Goal: Information Seeking & Learning: Find specific fact

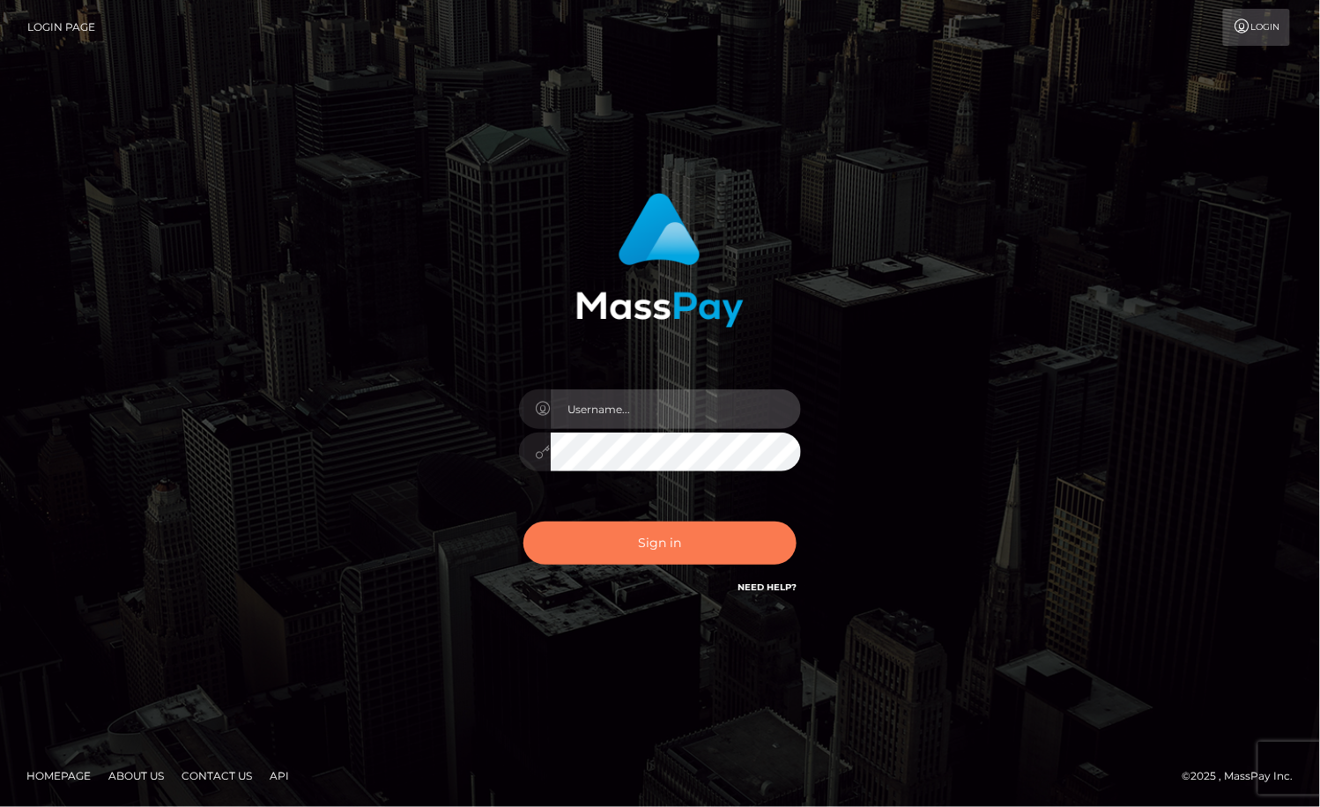
type input "MaryJoy"
click at [664, 543] on button "Sign in" at bounding box center [659, 543] width 273 height 43
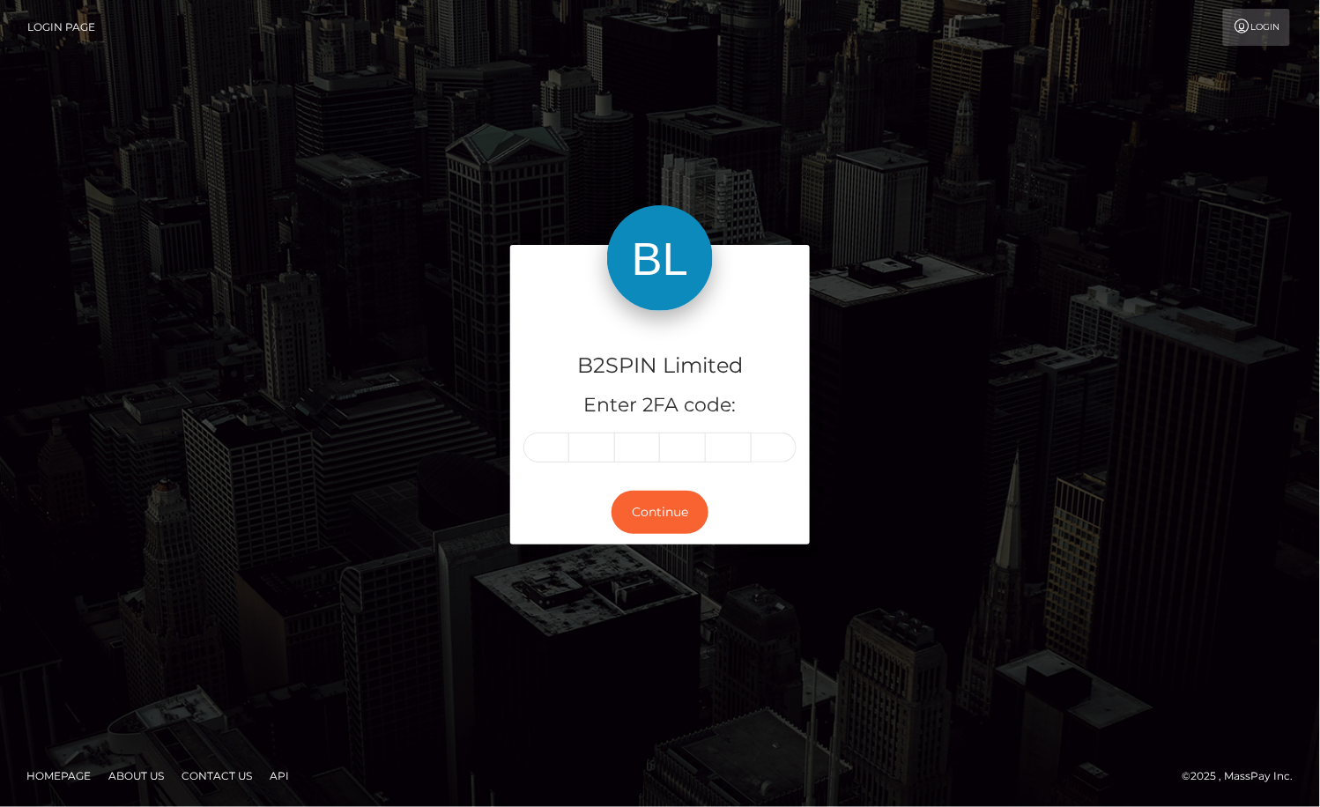
click at [551, 448] on input "text" at bounding box center [546, 448] width 46 height 30
type input "5"
type input "3"
type input "4"
type input "5"
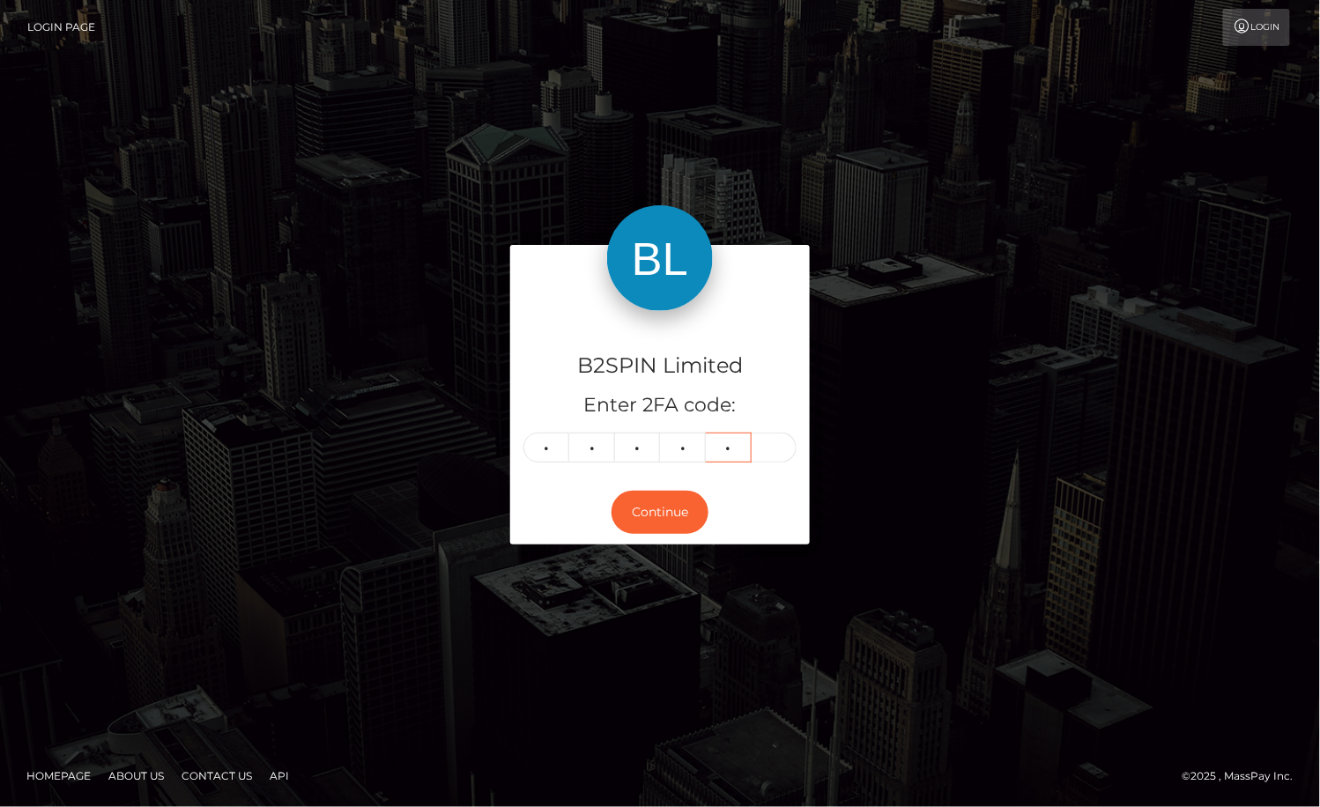
type input "5"
type input "3"
click at [655, 498] on button "Continue" at bounding box center [659, 512] width 97 height 43
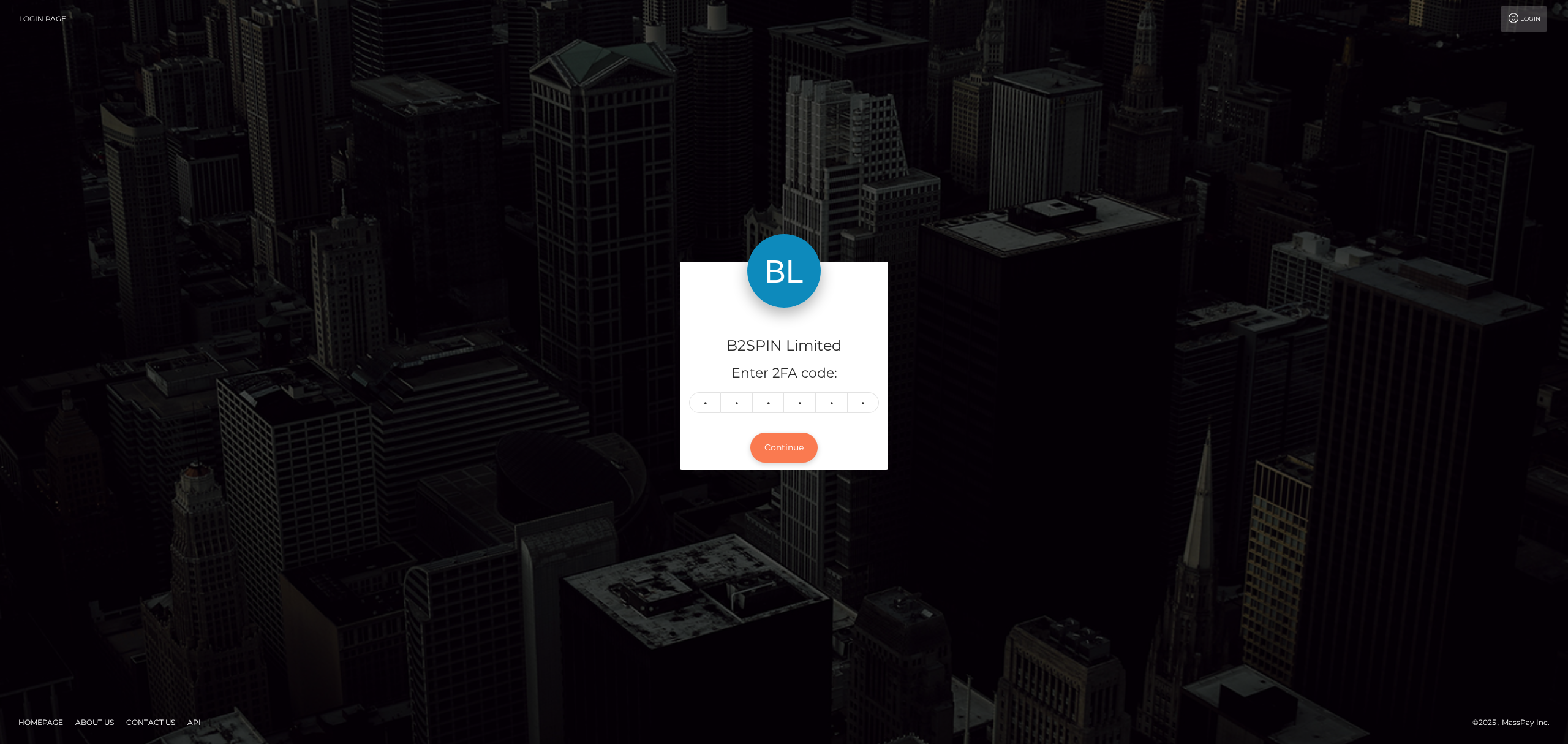
click at [799, 446] on button "Continue" at bounding box center [784, 447] width 67 height 30
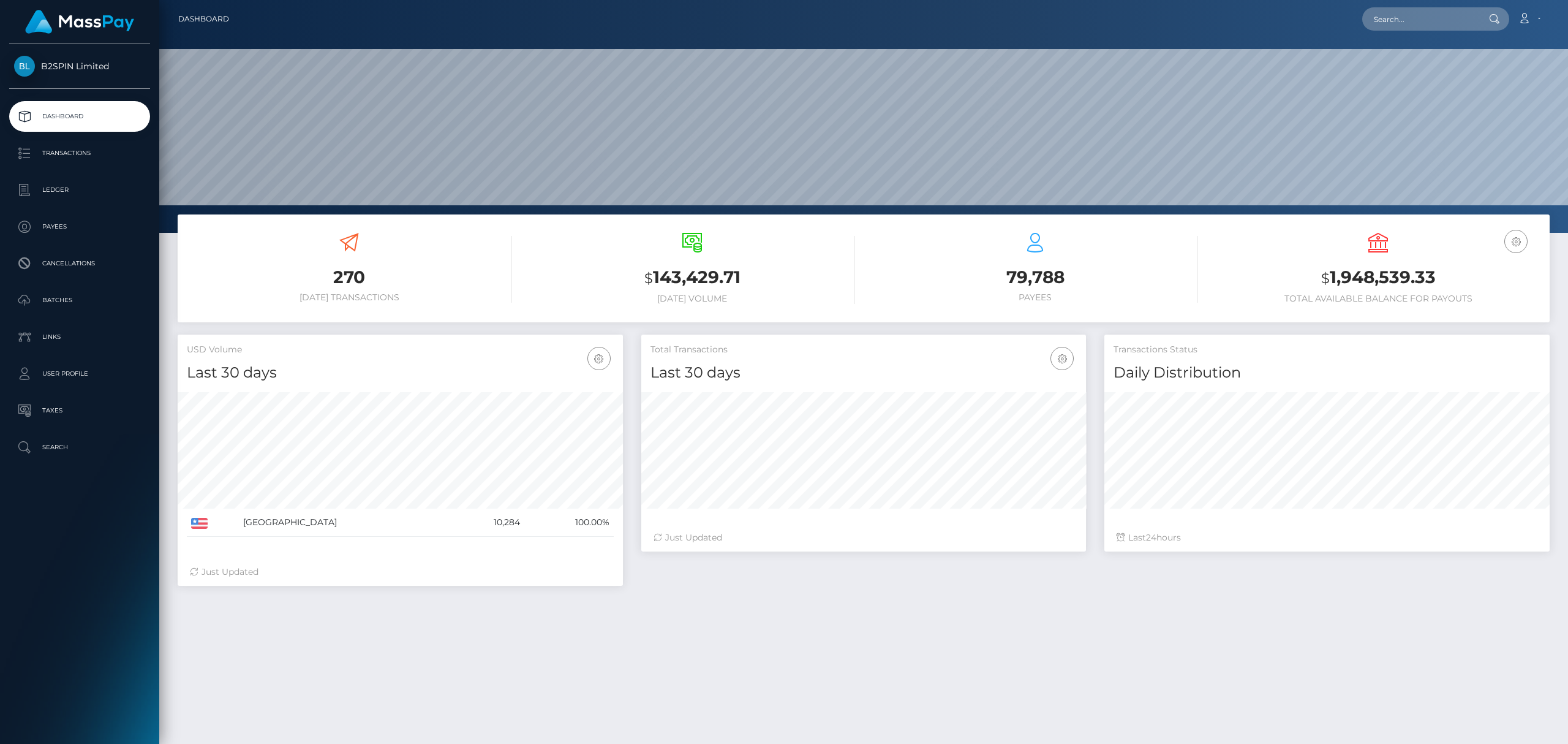
scroll to position [217, 445]
click at [1434, 15] on input "text" at bounding box center [1420, 19] width 115 height 23
paste input "3458008"
click at [1413, 27] on input "3458008" at bounding box center [1420, 19] width 115 height 23
paste input "400165cd-31df-4923-ac83-48ffb656555d"
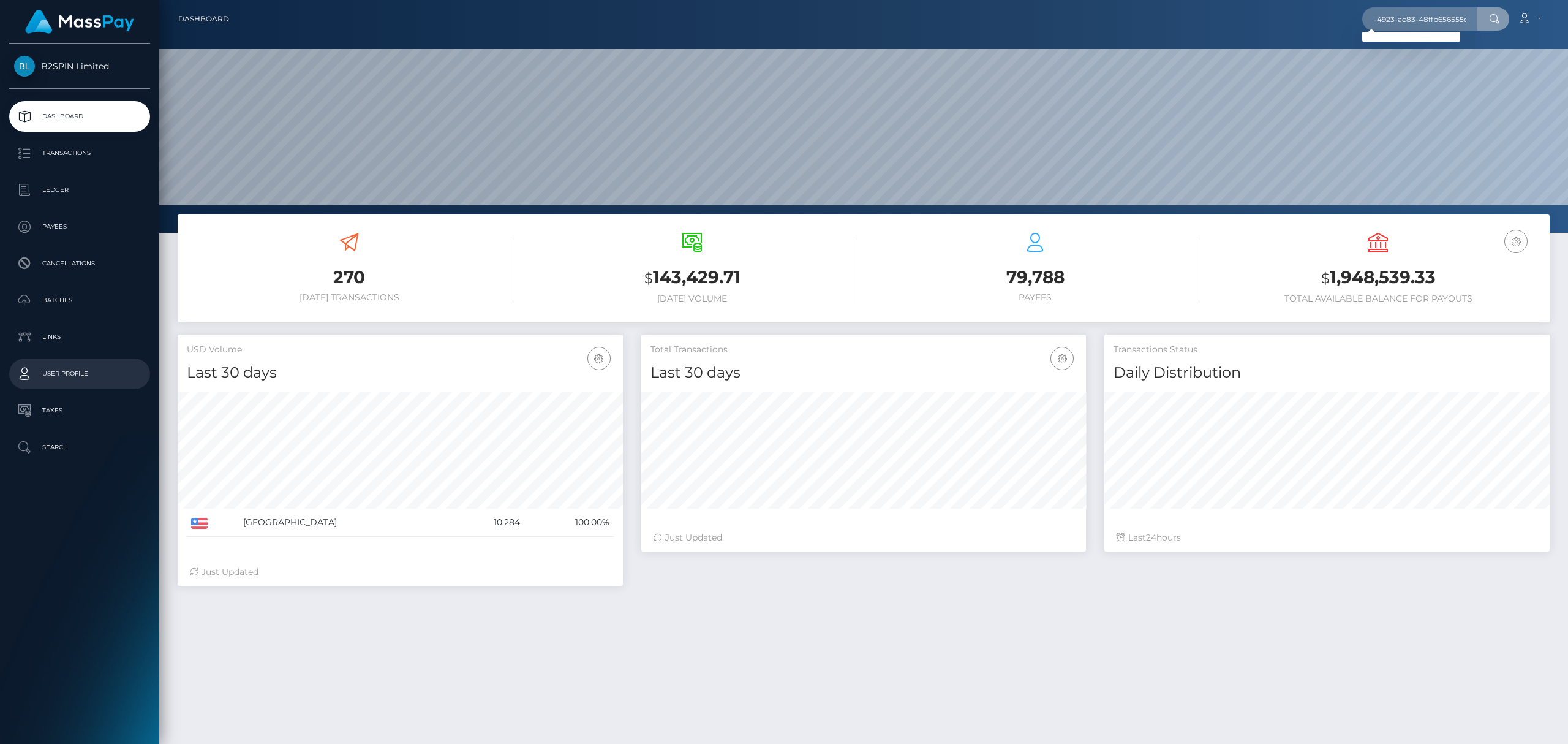
scroll to position [0, 0]
click at [1432, 13] on input "400165cd-31df-4923-ac83-48ffb656555d" at bounding box center [1420, 19] width 115 height 23
paste input "3458008"
click at [1428, 13] on input "3458008" at bounding box center [1420, 19] width 115 height 23
paste input "400165cd-31df-4923-ac83-48ffb656555d"
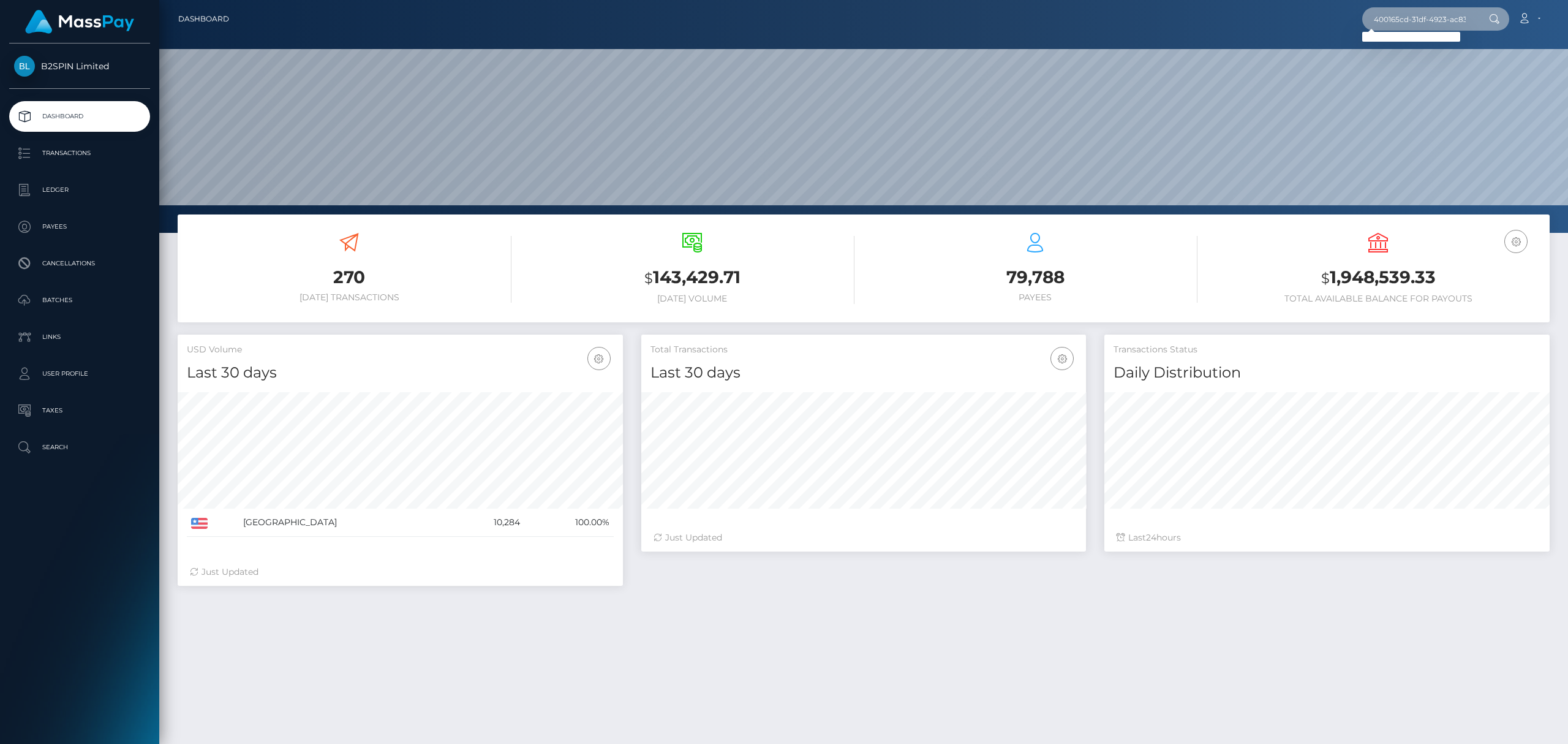
click at [1437, 24] on input "400165cd-31df-4923-ac83-48ffb656555d" at bounding box center [1420, 19] width 115 height 23
paste input "1060910640"
type input "1060910640"
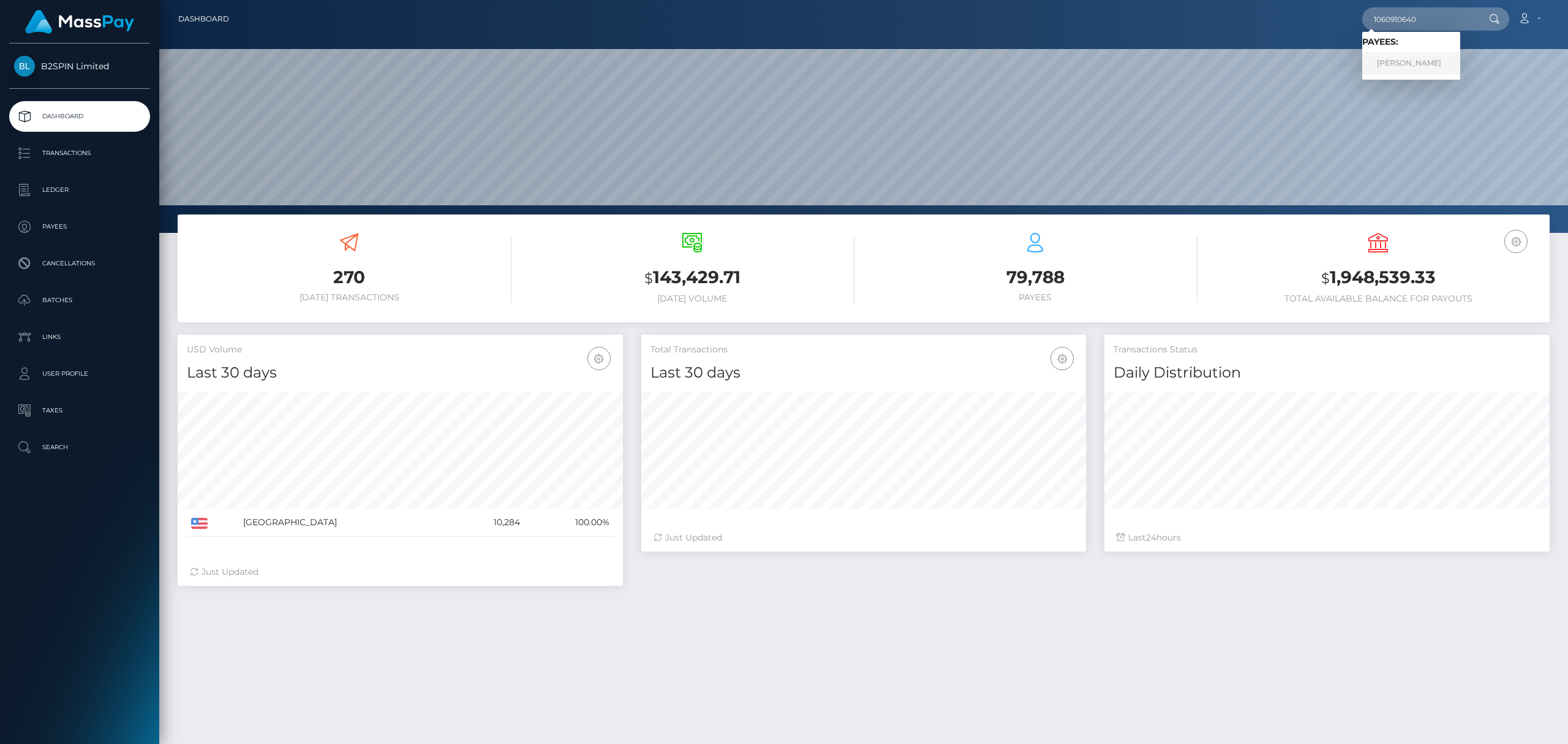
click at [1398, 53] on link "James Cameron" at bounding box center [1411, 63] width 98 height 23
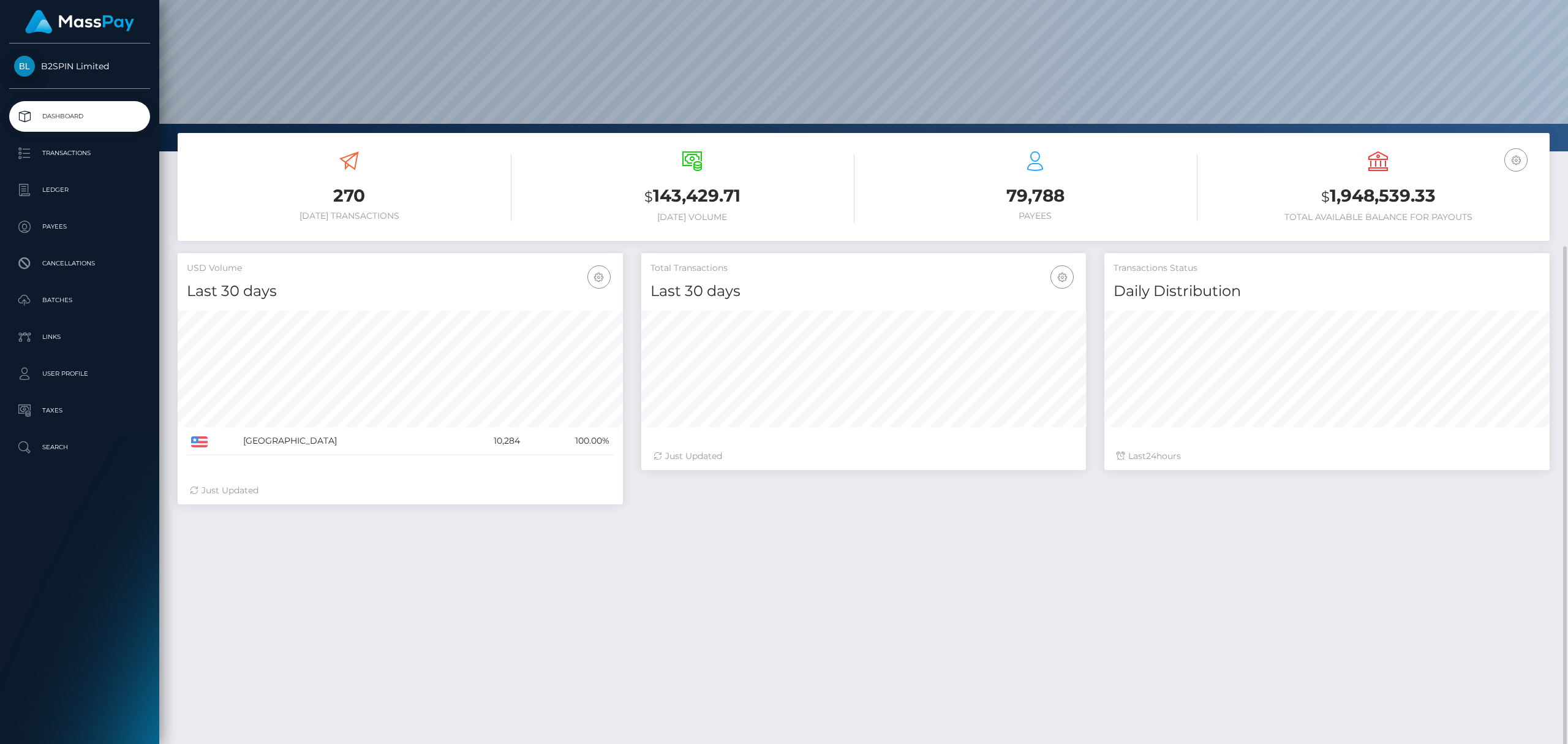
scroll to position [181, 0]
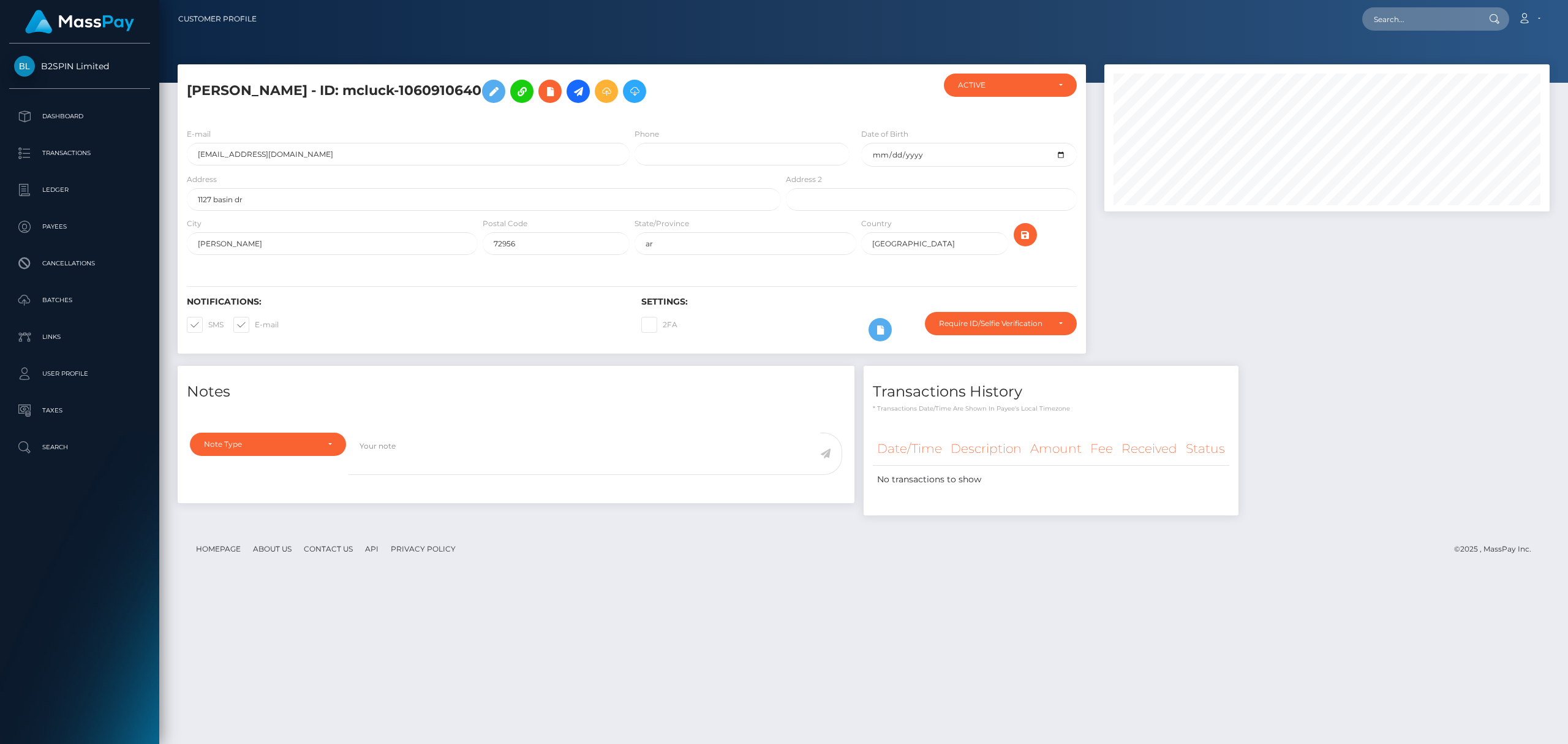
scroll to position [147, 445]
click at [625, 693] on div "James Cameron - ID: mcluck-1060910640 CLOSED ACTIVE Phone" at bounding box center [864, 398] width 1409 height 668
drag, startPoint x: 444, startPoint y: 571, endPoint x: 430, endPoint y: 574, distance: 14.3
click at [437, 572] on div "James Cameron - ID: mcluck-1060910640 CLOSED ACTIVE Phone" at bounding box center [864, 398] width 1409 height 668
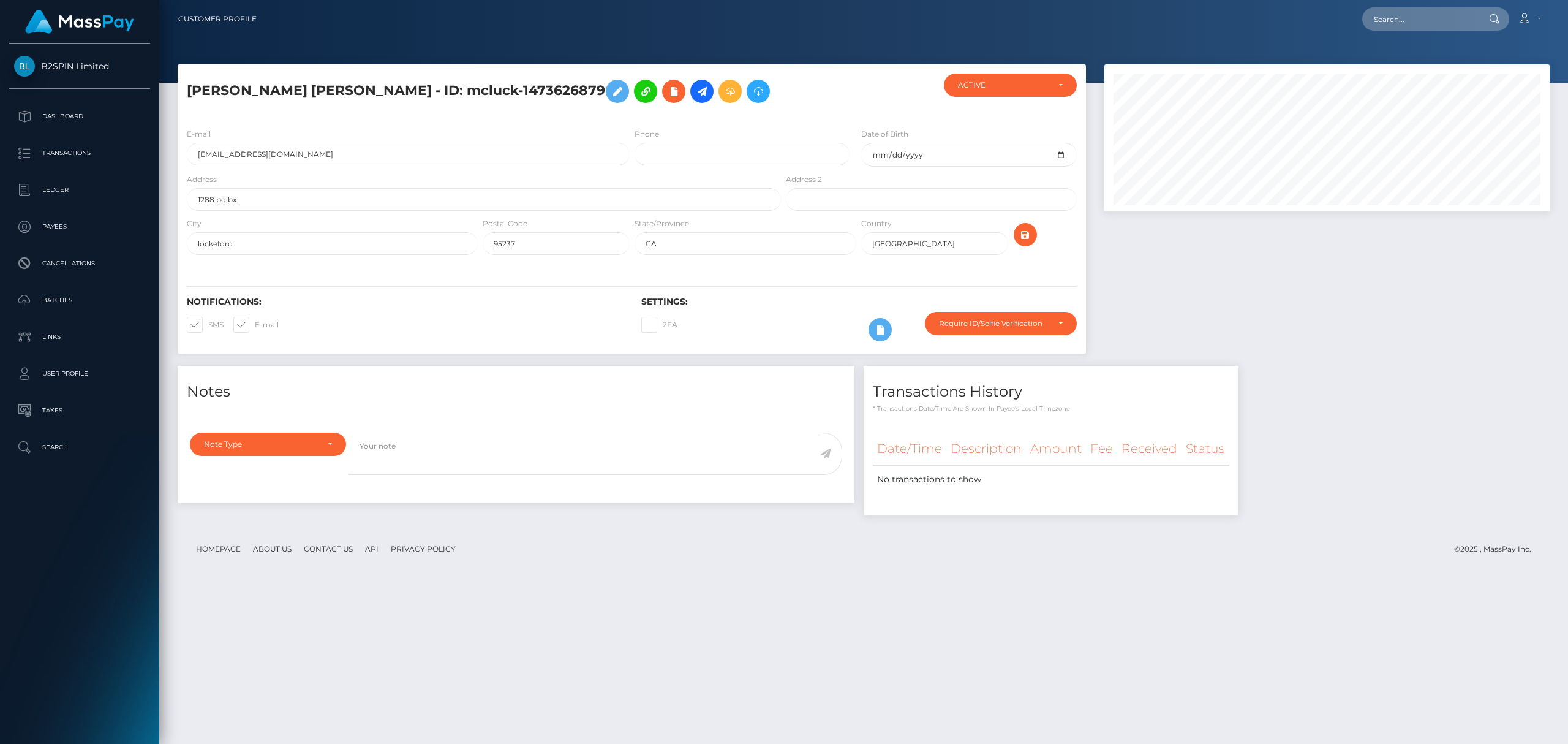
click at [522, 631] on div "PHILIP CHARLES SMITH - ID: mcluck-1473626879 CLOSED ACTIVE" at bounding box center [864, 398] width 1409 height 668
click at [1407, 23] on input "text" at bounding box center [1420, 19] width 115 height 23
click at [1403, 22] on input "text" at bounding box center [1420, 19] width 115 height 23
paste input "4232394b-7a51-430f-9b89-68ed6c95315a"
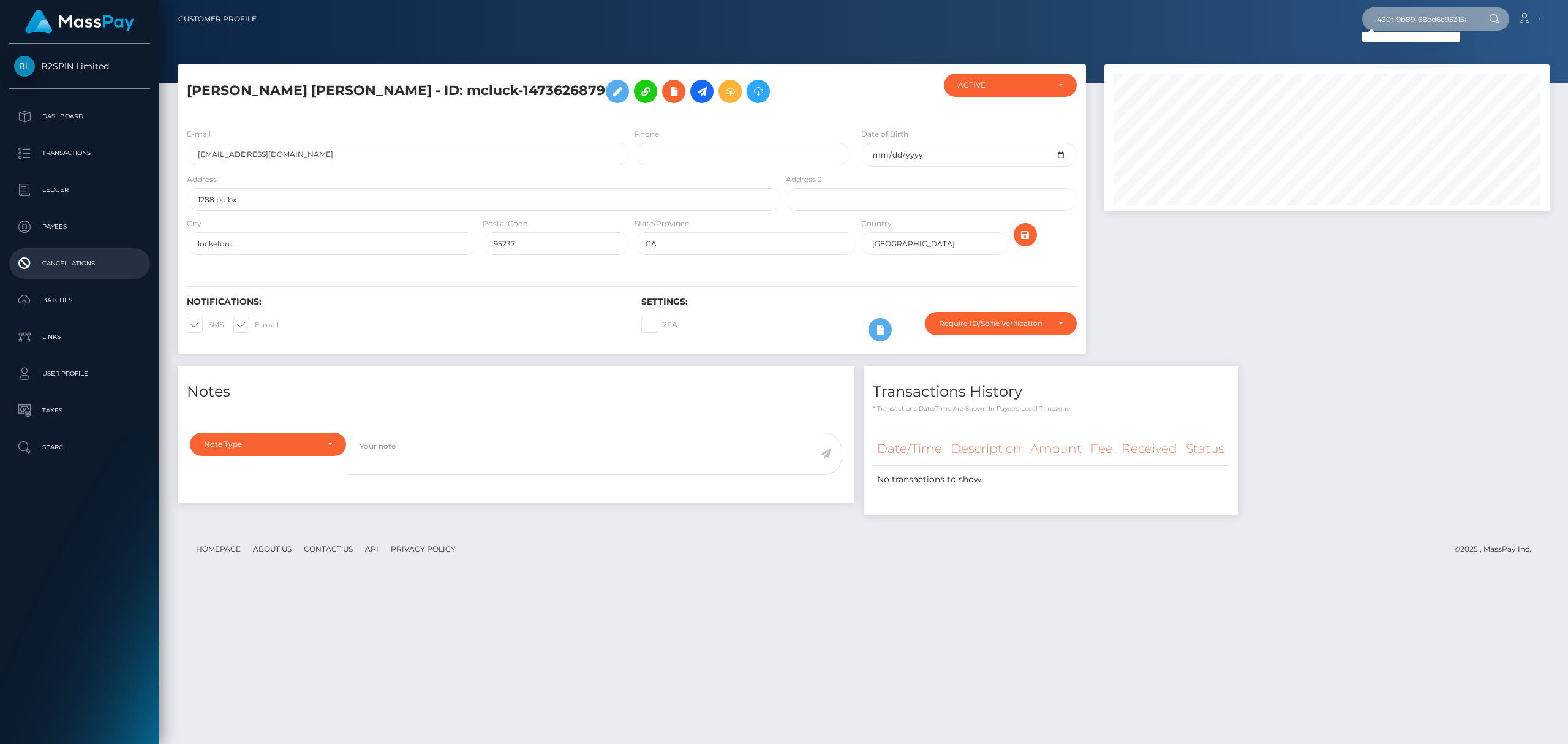
type input "4232394b-7a51-430f-9b89-68ed6c95315a"
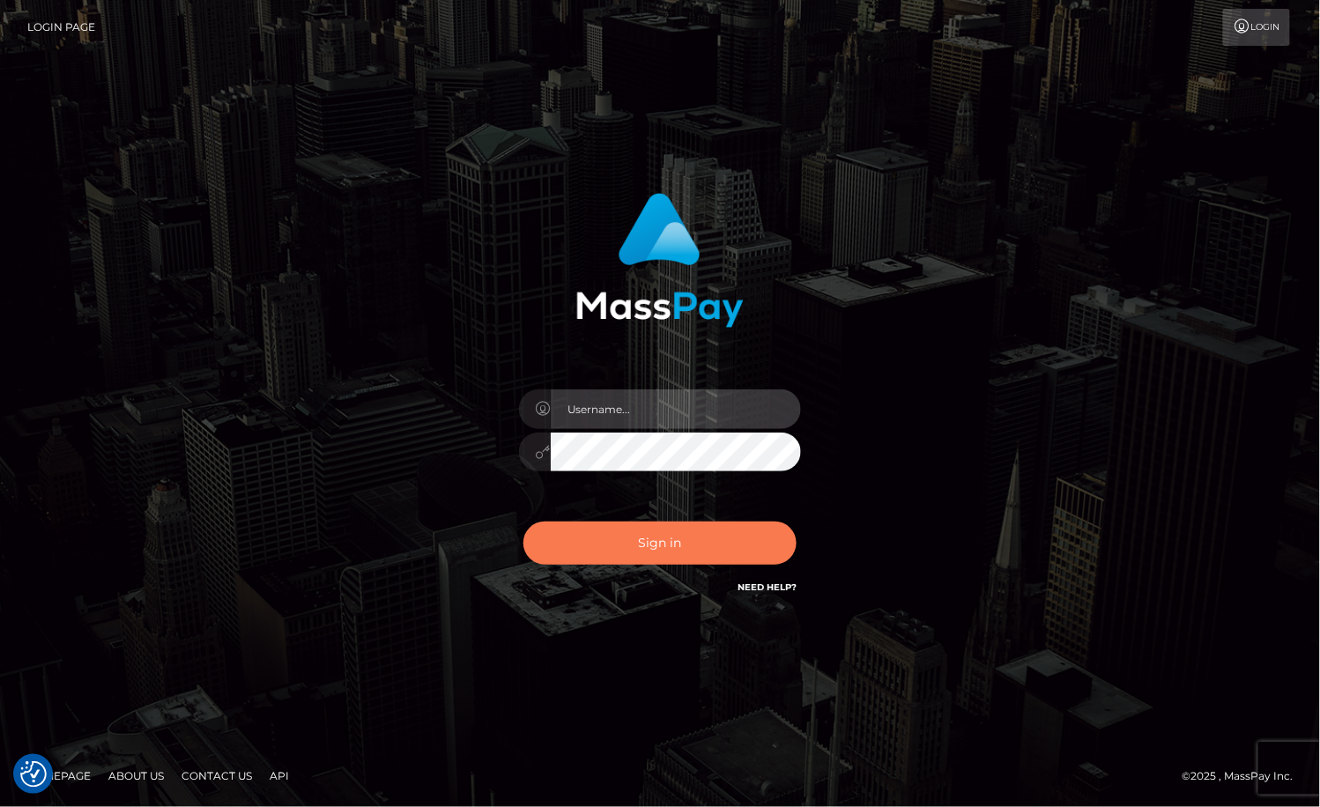
type input "MaryJoy"
click at [640, 543] on button "Sign in" at bounding box center [659, 543] width 273 height 43
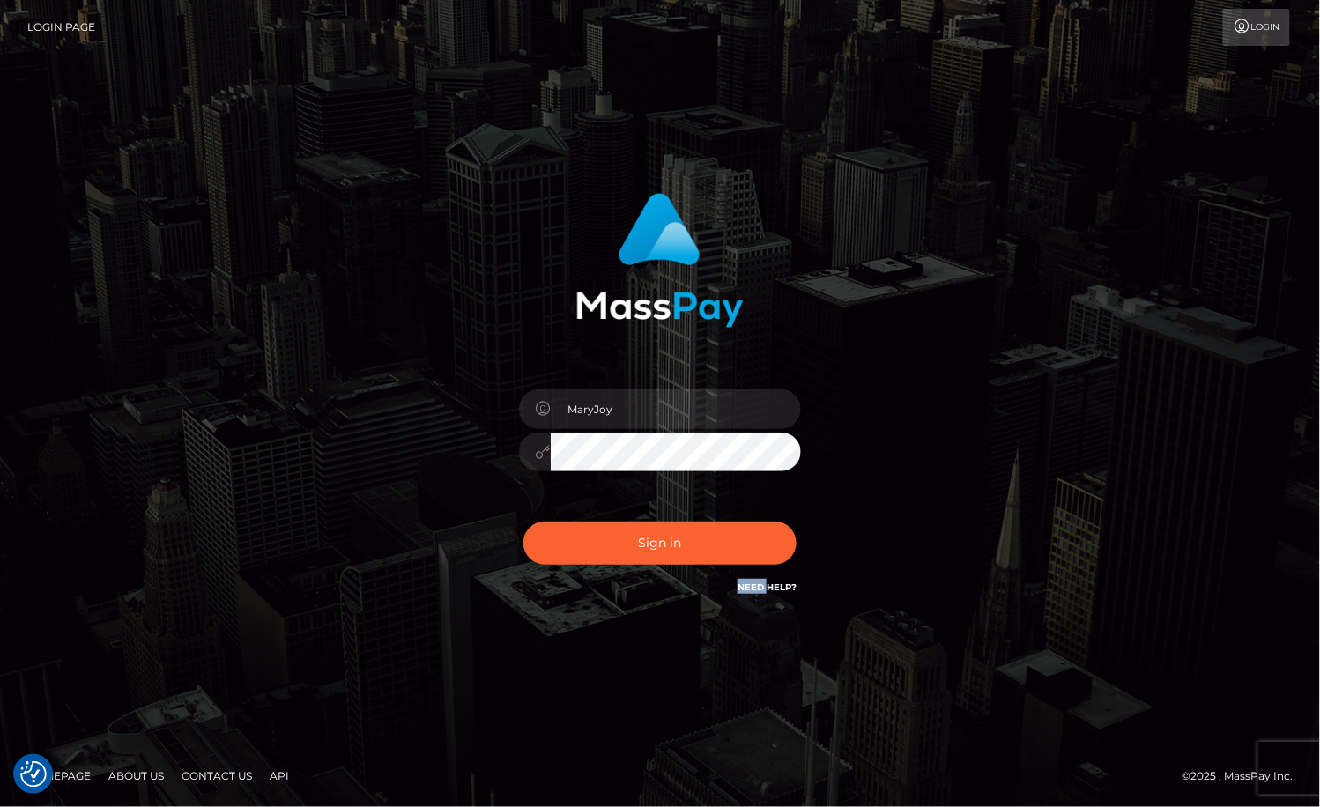
click at [640, 543] on div "Sign in Need Help?" at bounding box center [660, 550] width 308 height 78
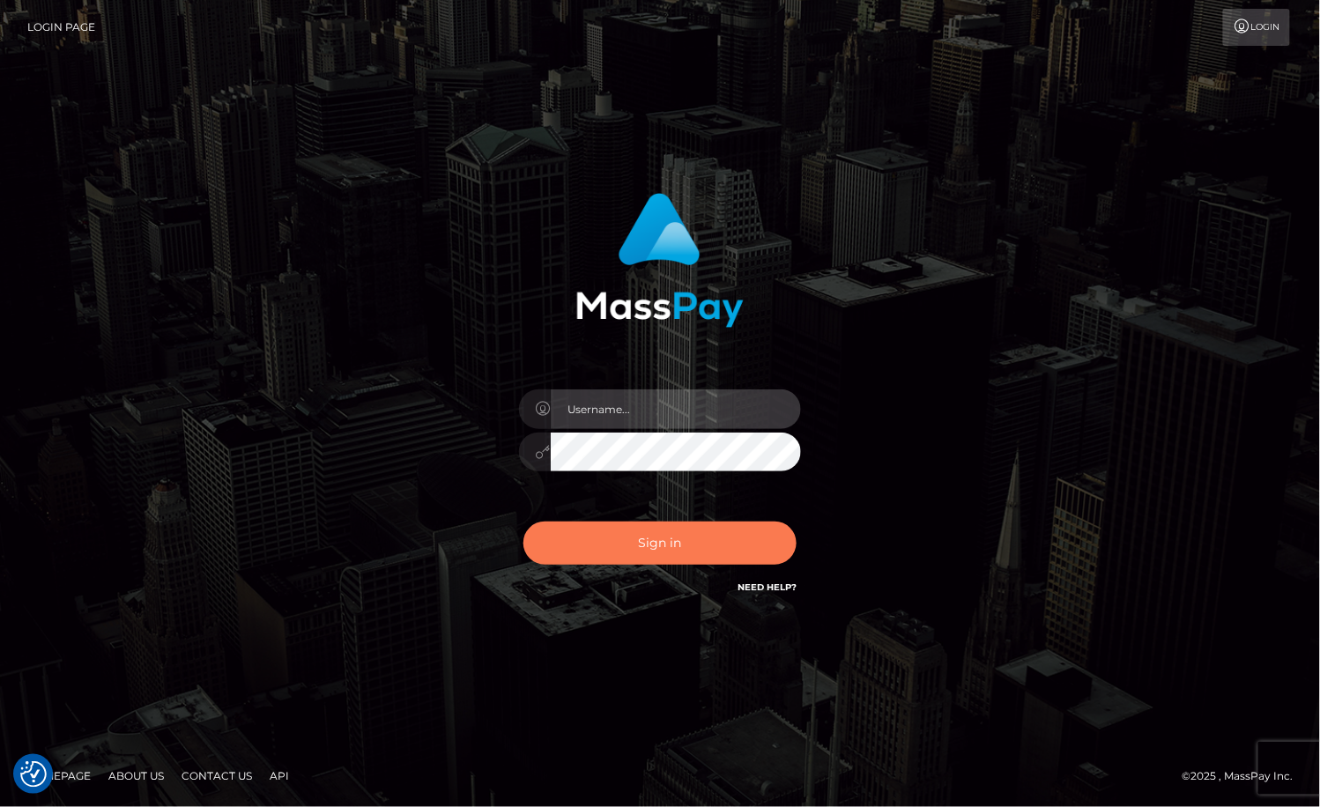
type input "MaryJoy"
click at [634, 539] on button "Sign in" at bounding box center [659, 543] width 273 height 43
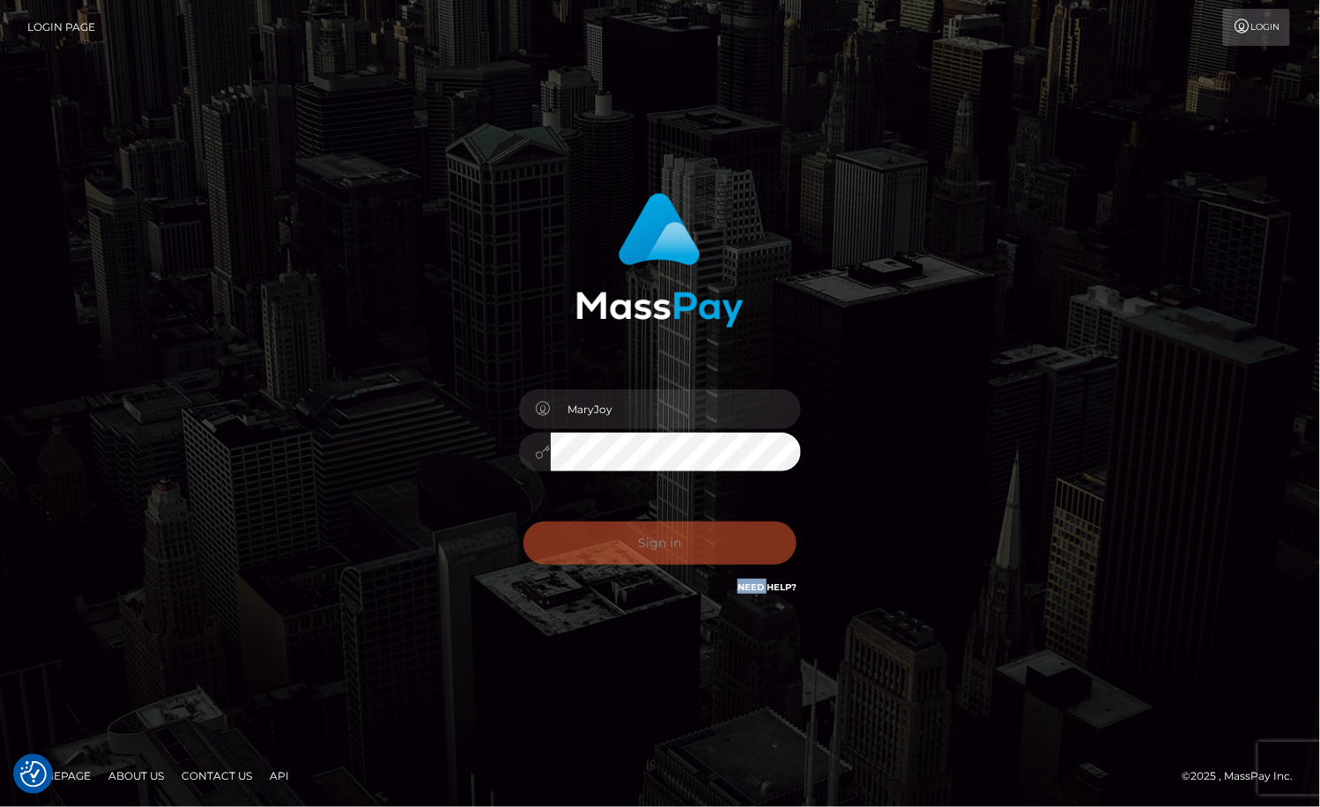
click at [634, 539] on div "Sign in Need Help?" at bounding box center [660, 550] width 308 height 78
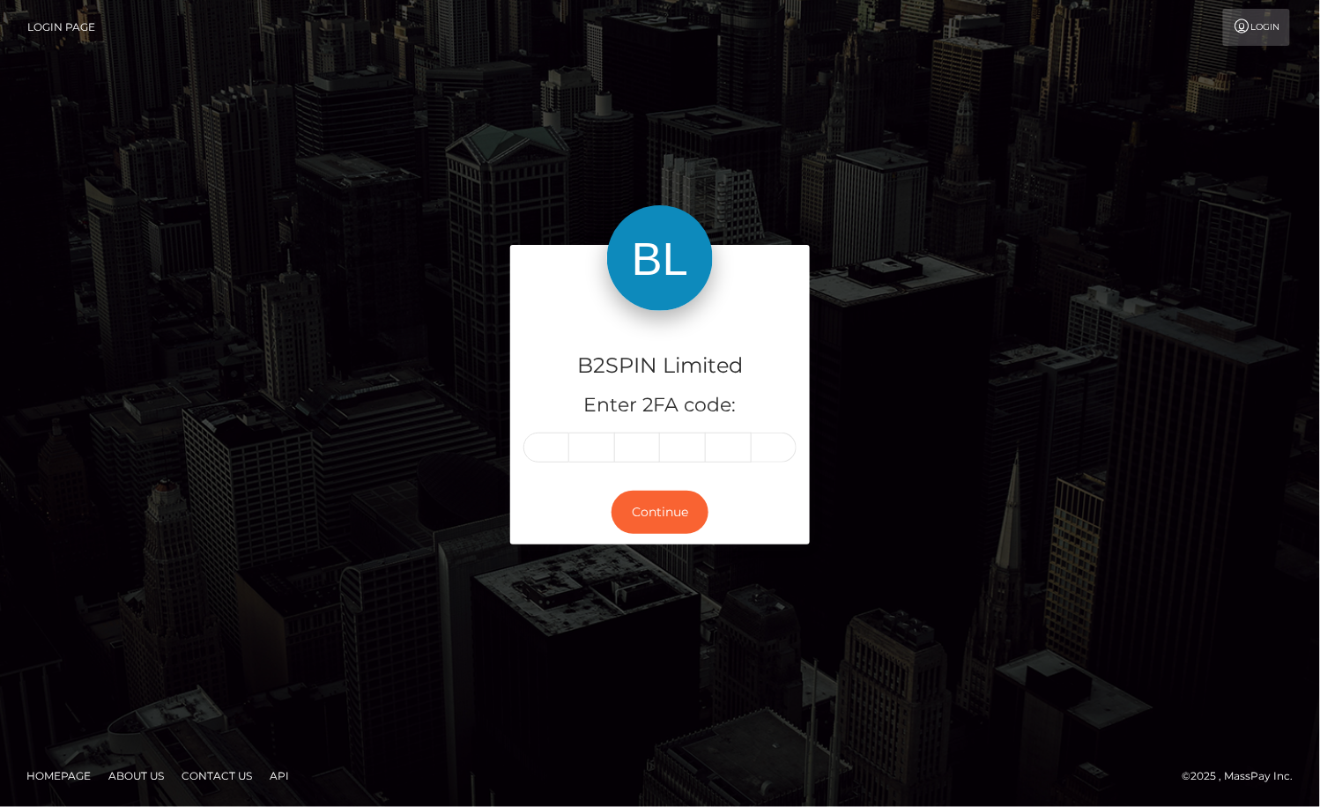
drag, startPoint x: 541, startPoint y: 770, endPoint x: 520, endPoint y: 755, distance: 25.9
click at [541, 770] on footer "Homepage About Us Contact Us API © 2025 , MassPay Inc." at bounding box center [660, 776] width 1320 height 62
click at [551, 455] on input "text" at bounding box center [546, 448] width 46 height 30
type input "4"
type input "8"
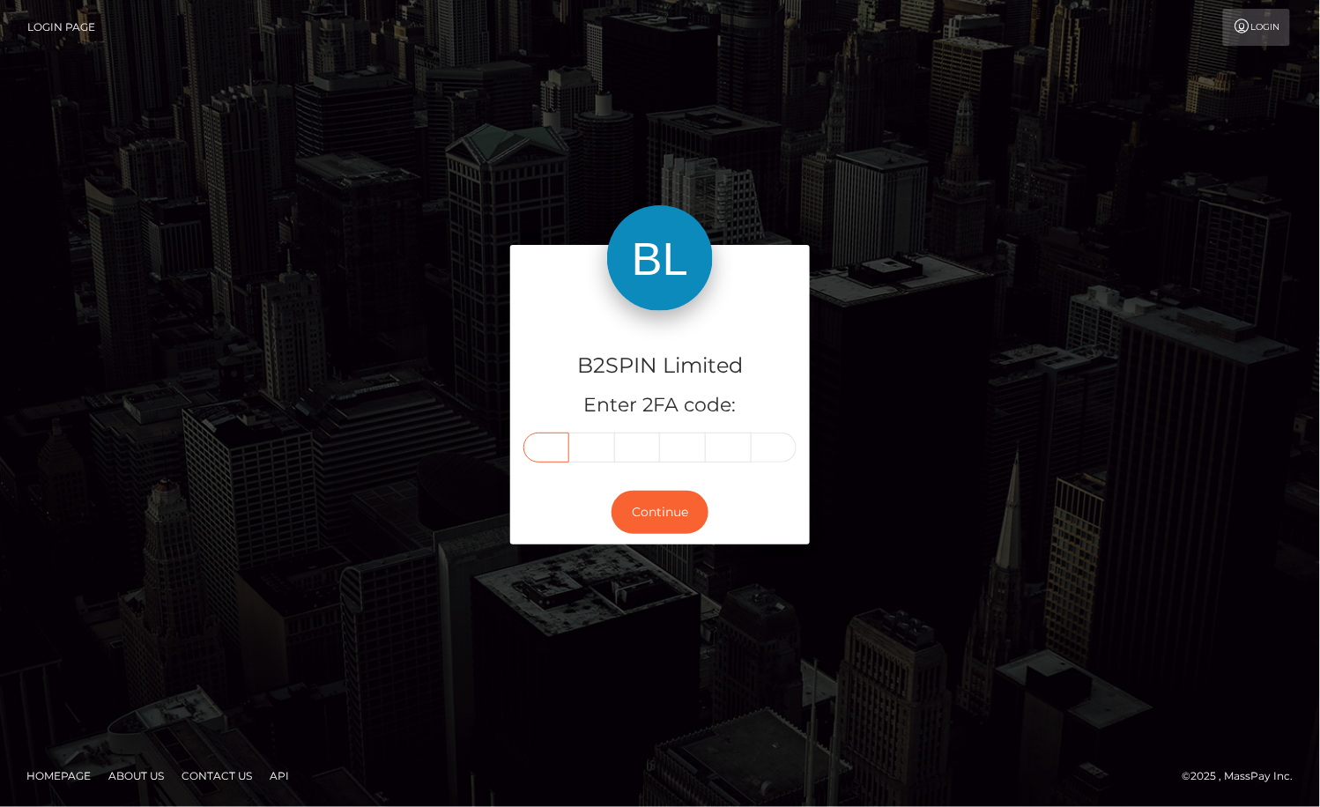
type input "4"
type input "7"
type input "9"
type input "8"
type input "0"
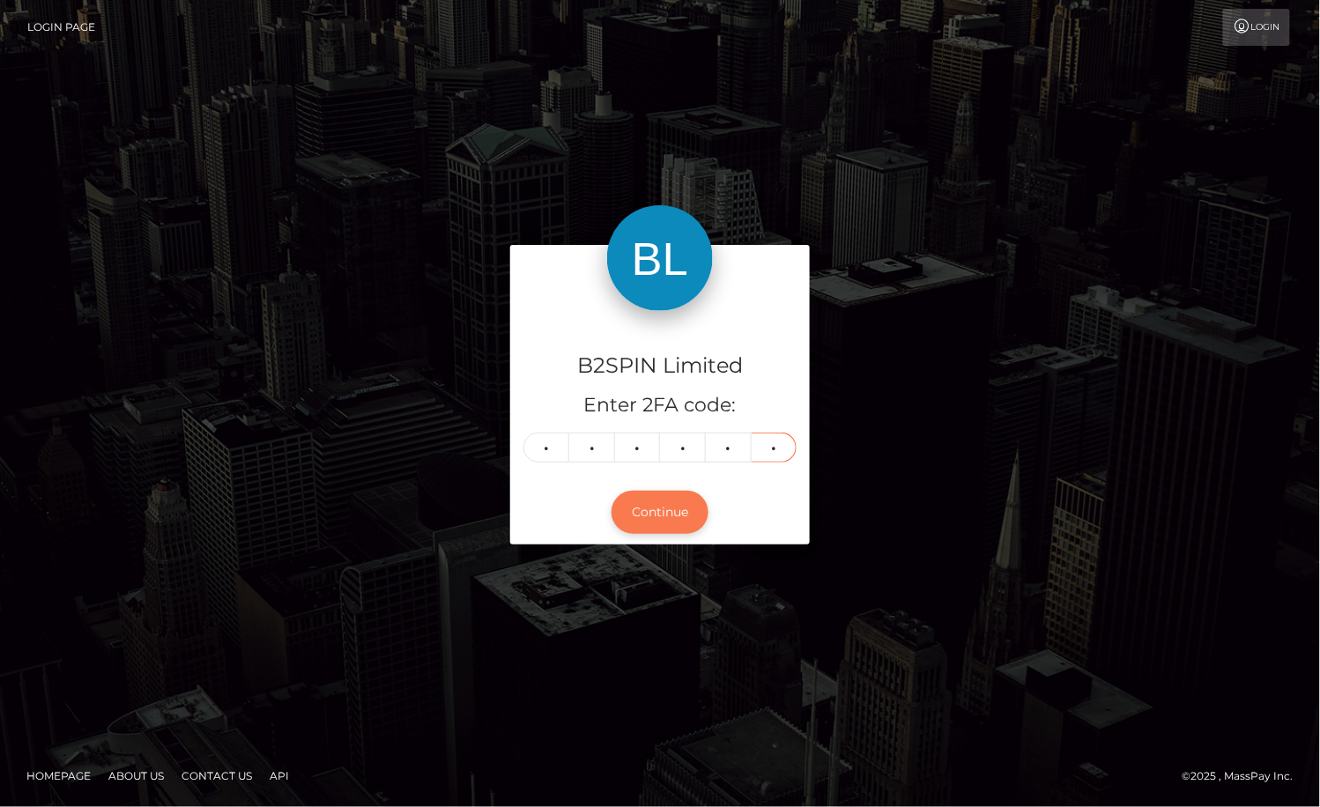
type input "5"
click at [692, 499] on button "Continue" at bounding box center [659, 512] width 97 height 43
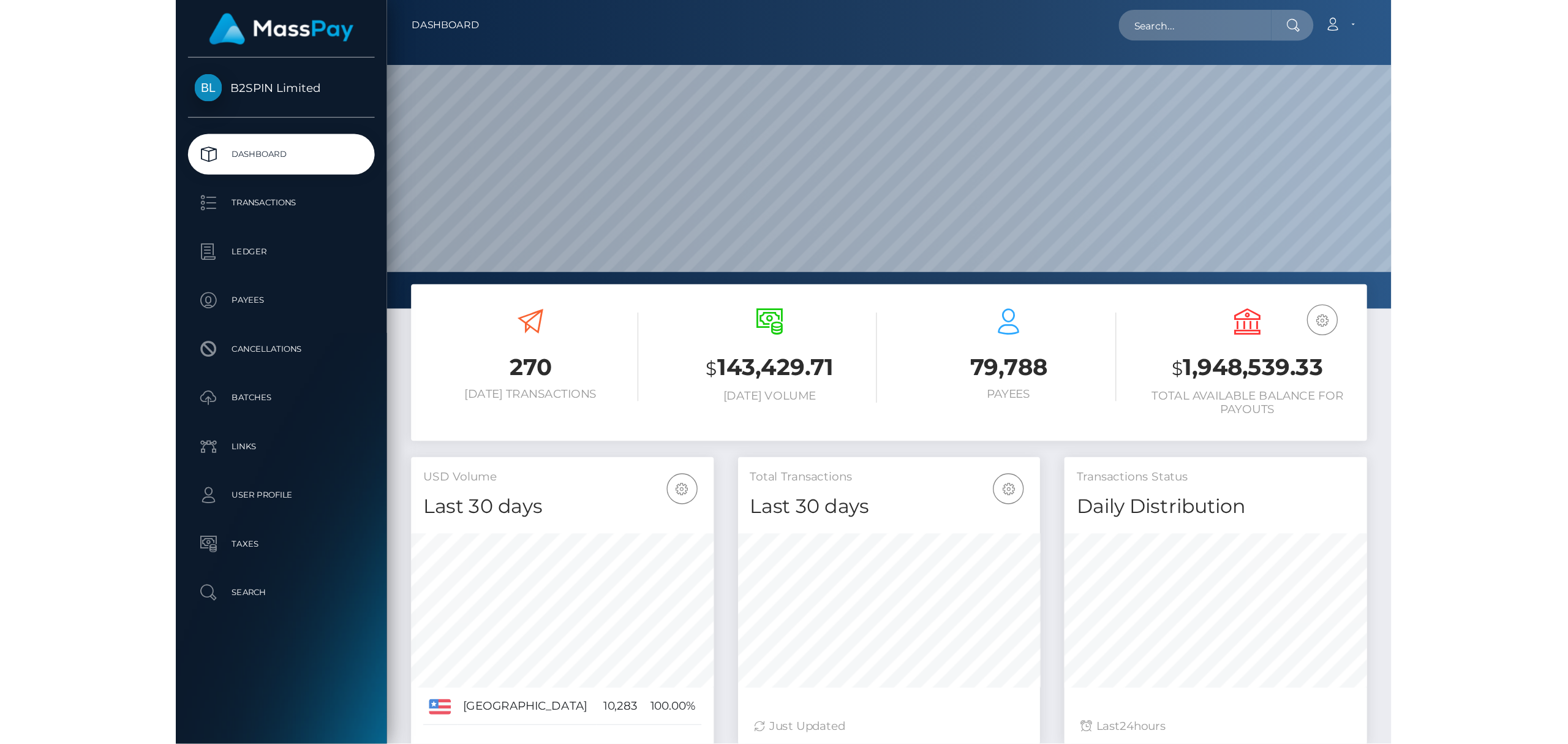
scroll to position [217, 228]
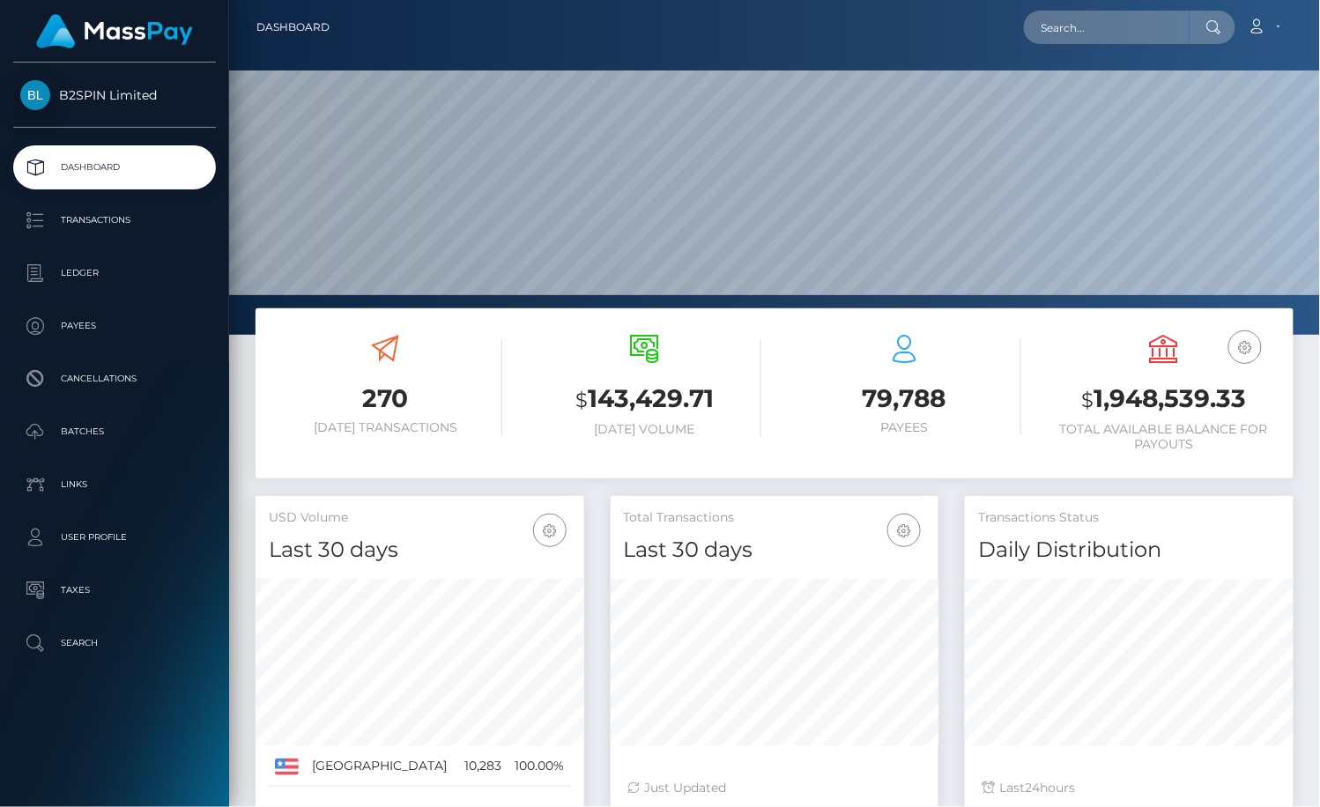
click at [603, 737] on div "Total Transactions Last 30 days Last 30 days Last 60 days Last 90 days Just Upd…" at bounding box center [774, 660] width 355 height 329
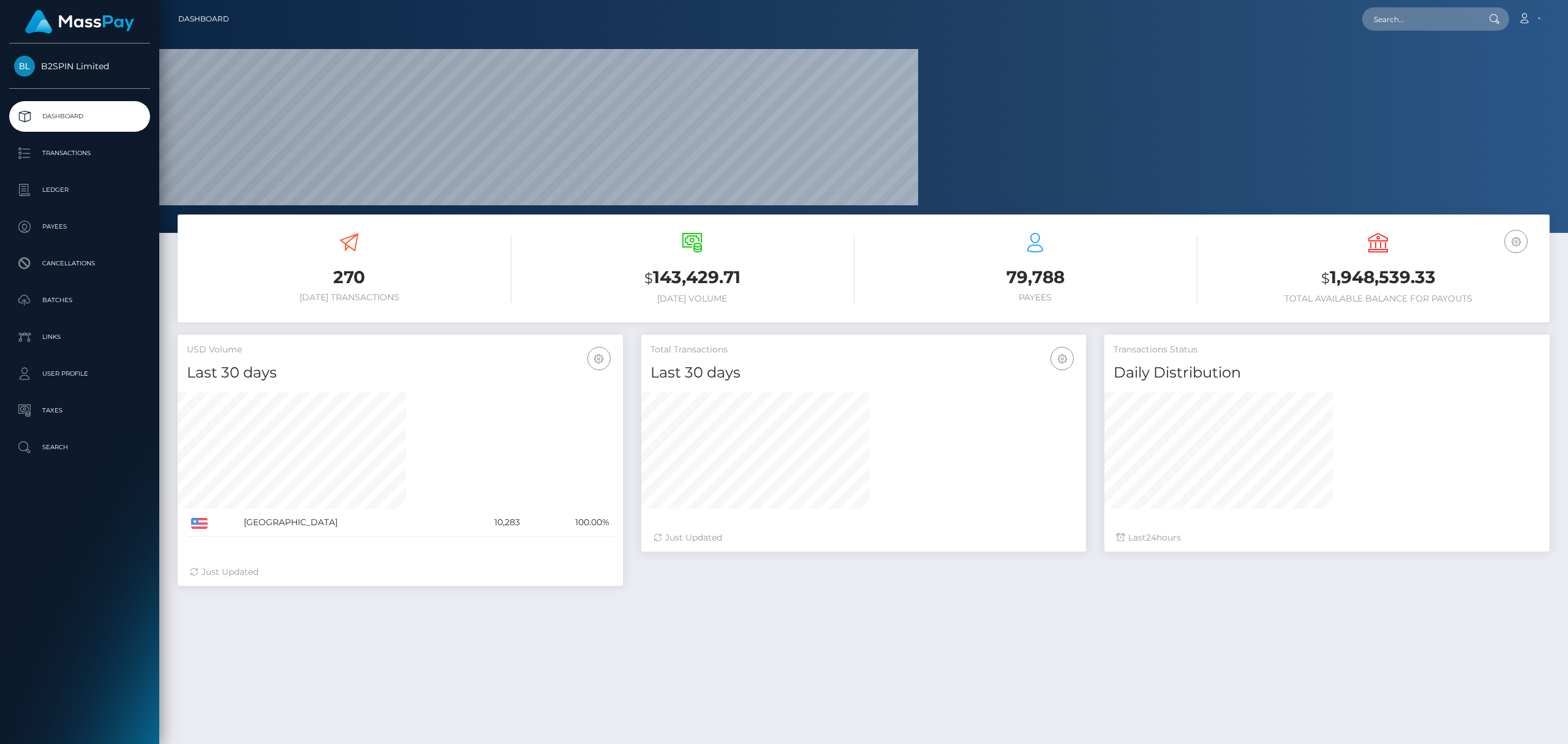
scroll to position [217, 445]
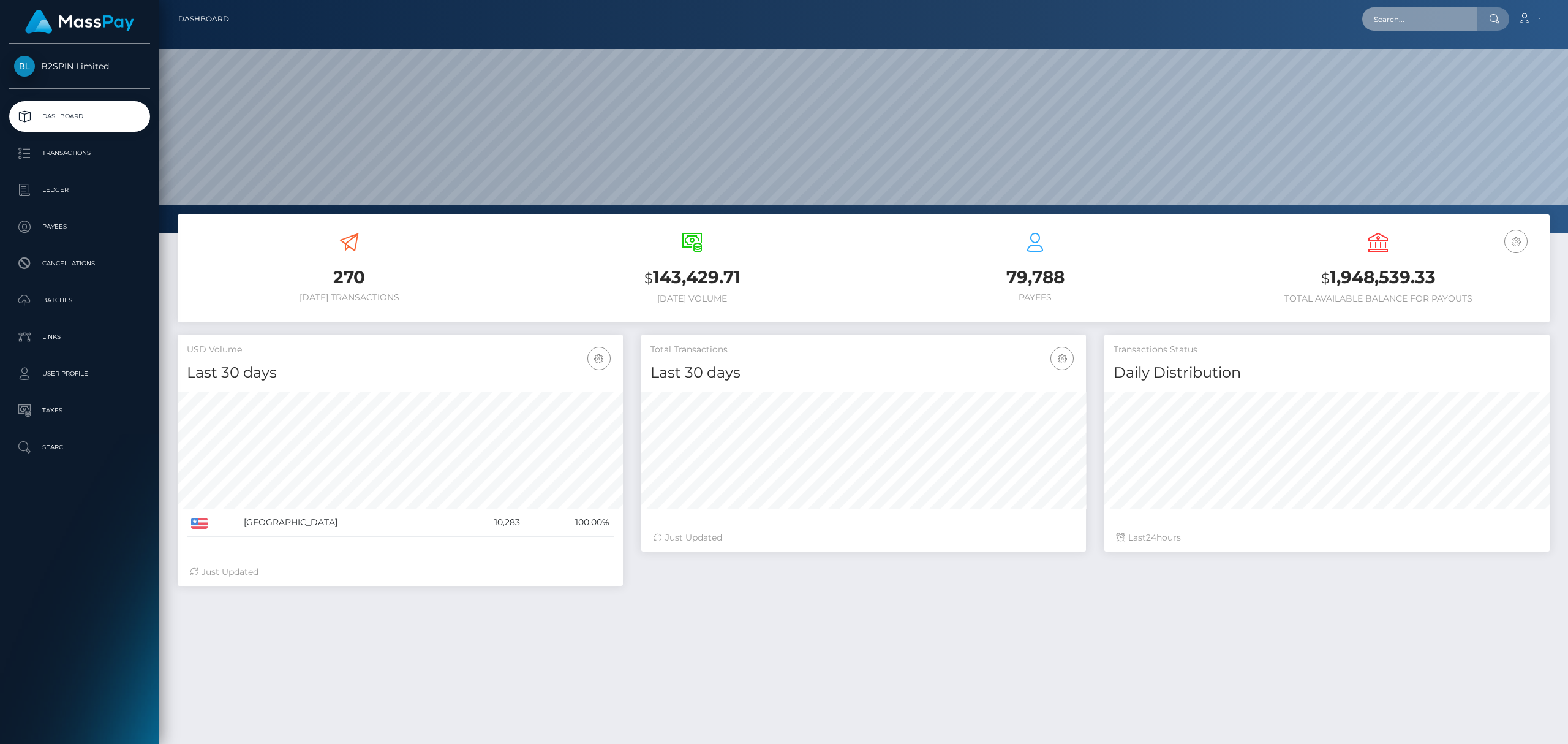
click at [917, 19] on input "text" at bounding box center [1420, 19] width 115 height 23
paste input "a169462b-62d3-440c-812d-7609832c2027"
type input "a169462b-62d3-440c-812d-7609832c2027"
click at [917, 66] on link "[PERSON_NAME] [PERSON_NAME]" at bounding box center [1442, 63] width 160 height 23
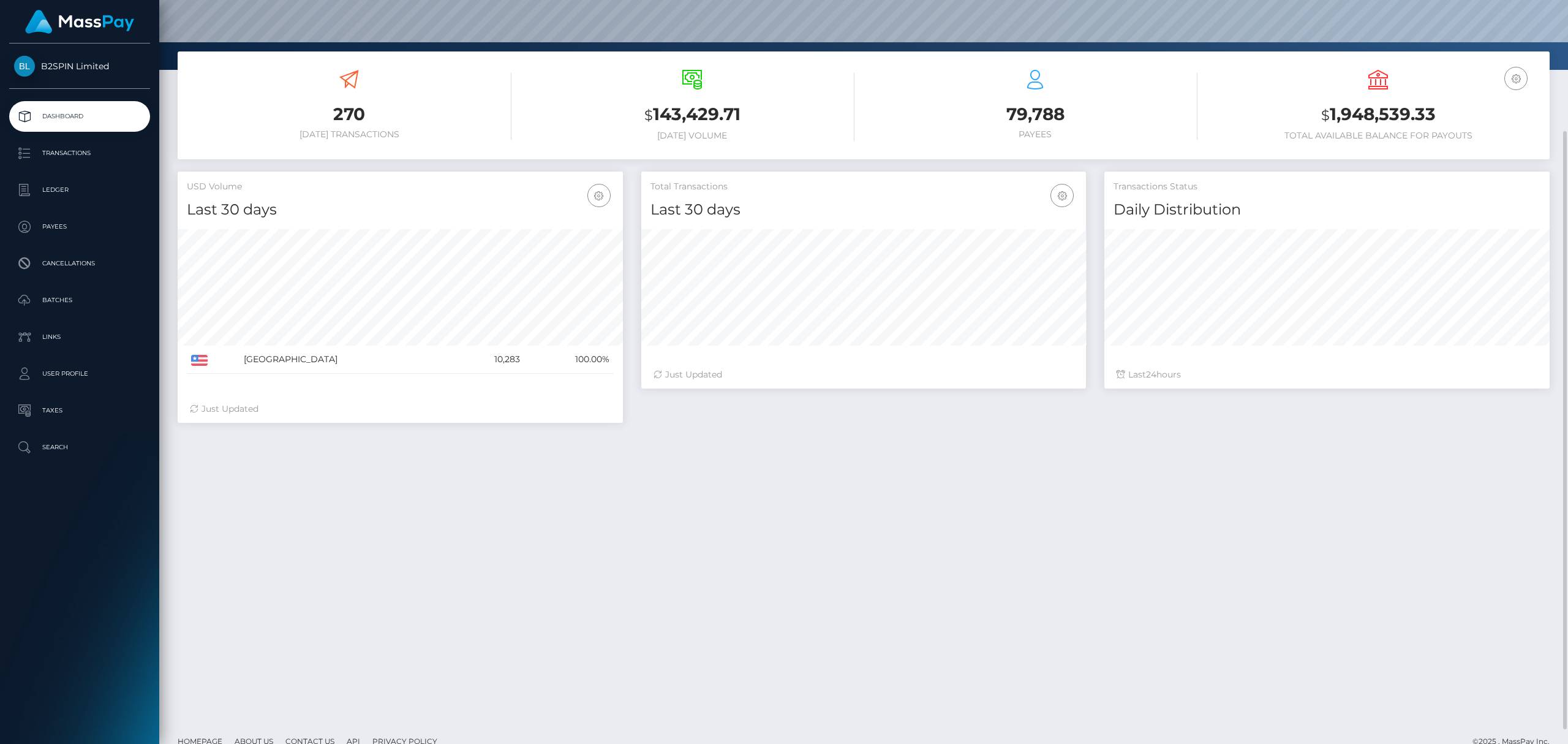
scroll to position [181, 0]
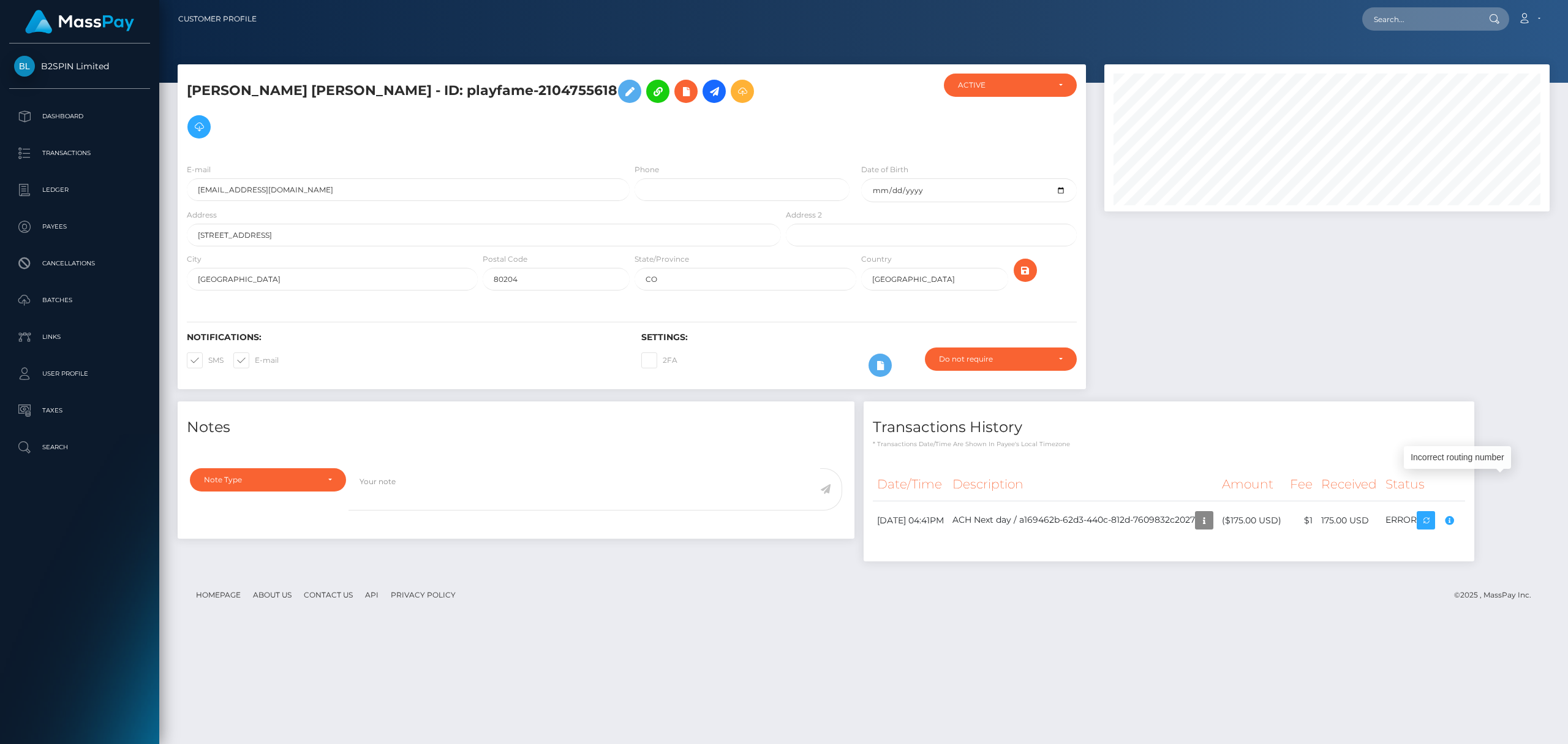
scroll to position [147, 445]
click at [1399, 15] on input "text" at bounding box center [1420, 19] width 115 height 23
paste input "2091877844"
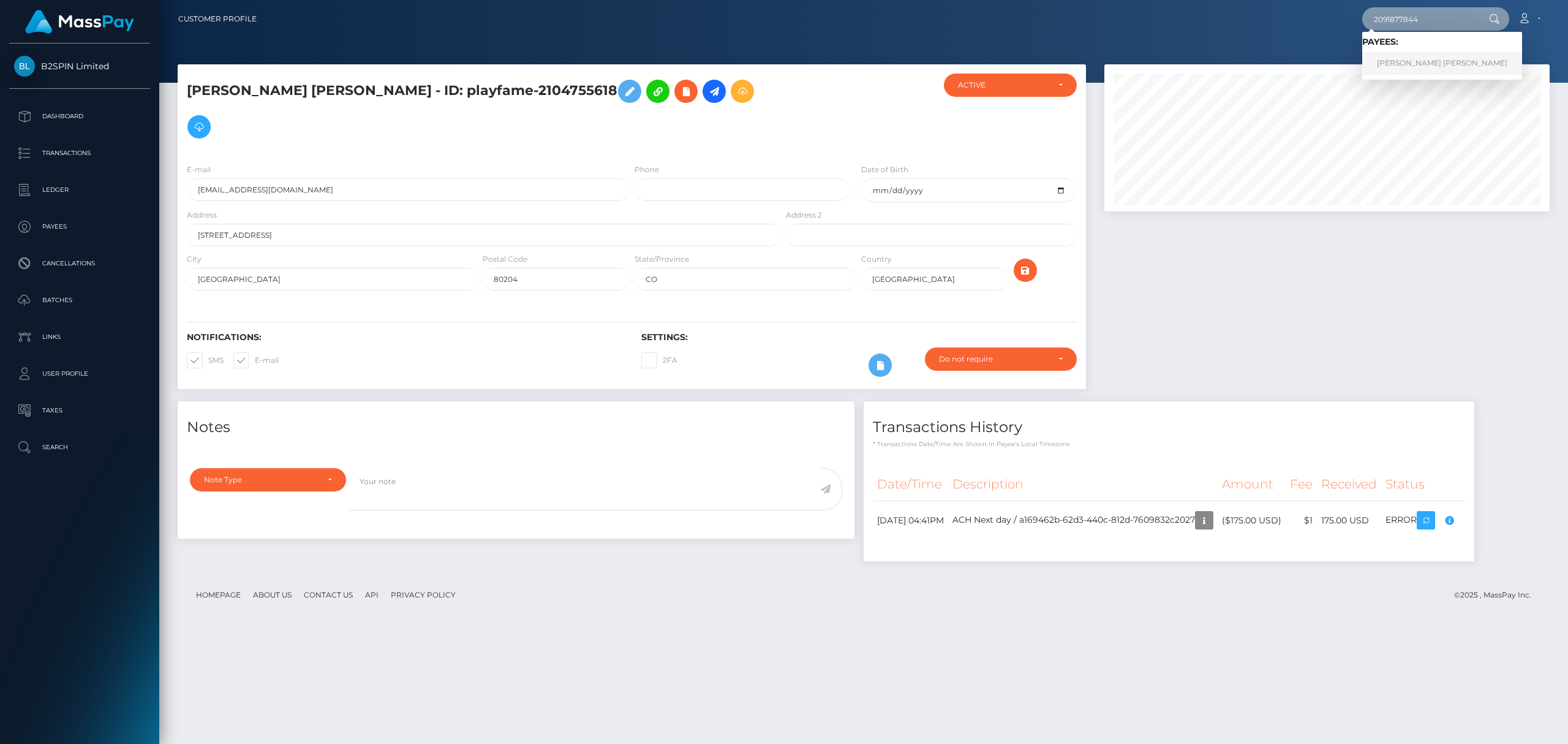
type input "2091877844"
click at [1457, 15] on input "2091877844" at bounding box center [1420, 19] width 115 height 23
click at [1439, 56] on link "[PERSON_NAME] [PERSON_NAME]" at bounding box center [1442, 63] width 160 height 23
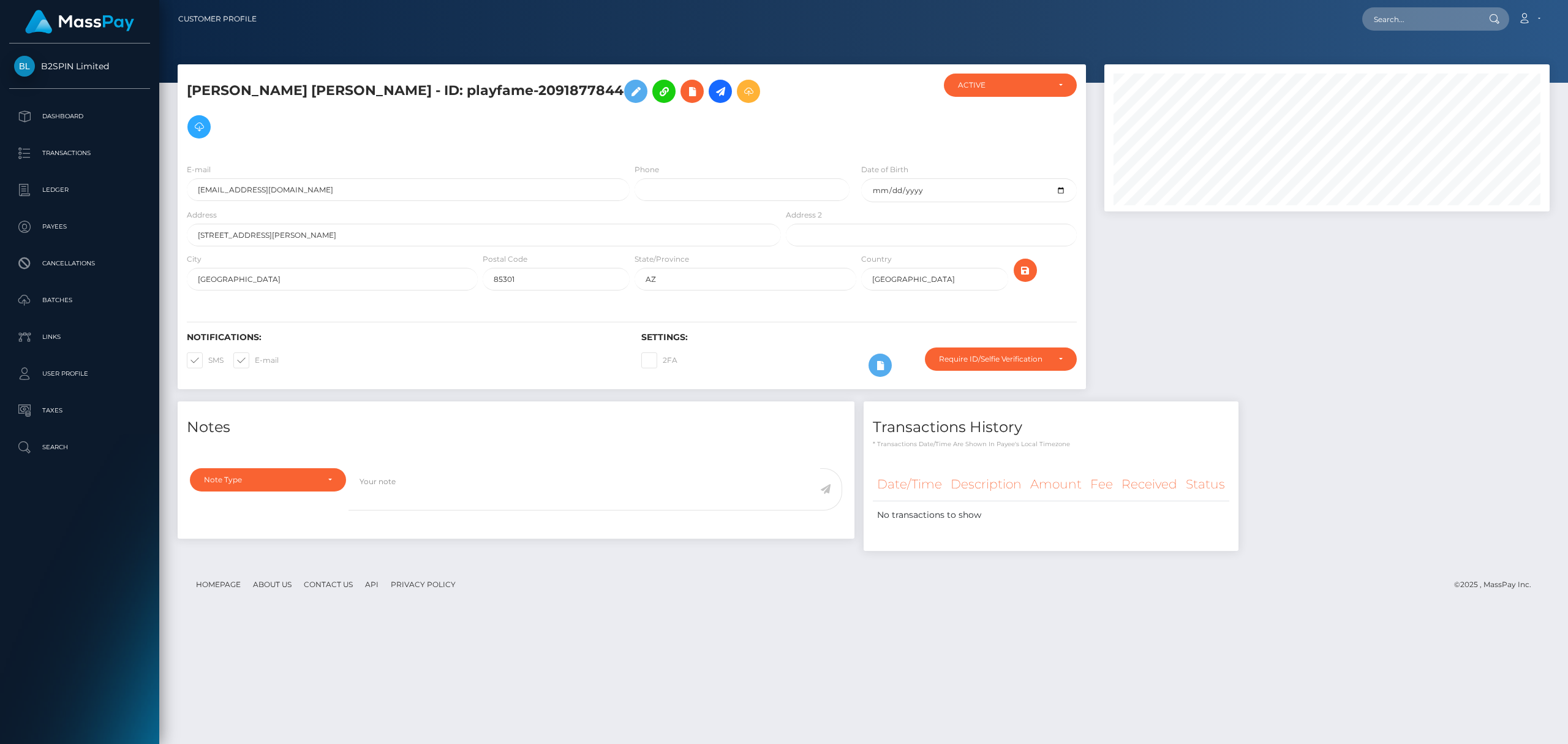
scroll to position [147, 445]
drag, startPoint x: 1423, startPoint y: 558, endPoint x: 1425, endPoint y: 549, distance: 9.2
click at [1423, 563] on footer "Homepage About Us Contact Us API Privacy Policy © 2025 , MassPay Inc." at bounding box center [863, 585] width 1372 height 43
click at [1404, 13] on input "text" at bounding box center [1420, 19] width 115 height 23
paste input "3bb101de-70cf-4dfb-81c1-9f3002173267"
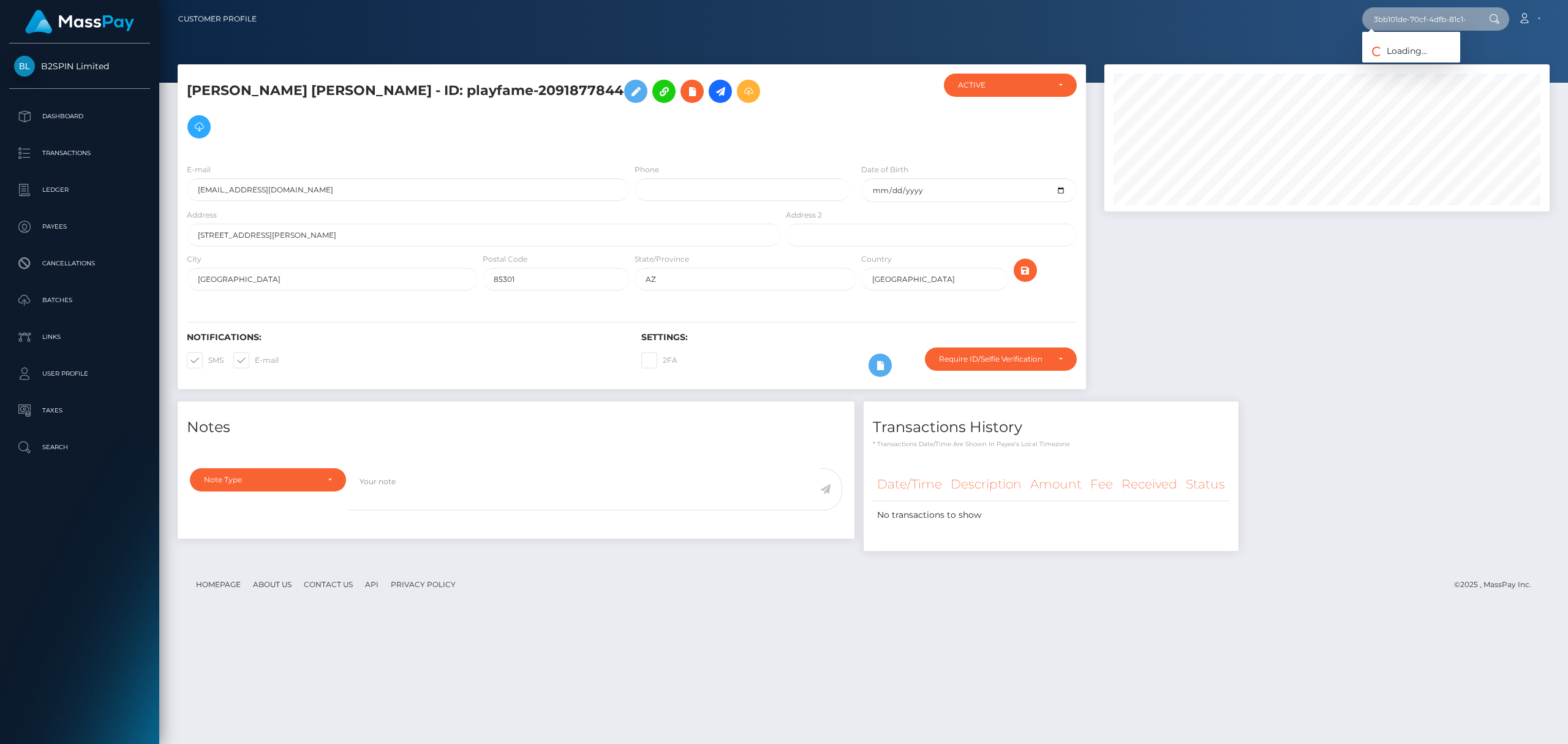
scroll to position [0, 47]
type input "3bb101de-70cf-4dfb-81c1-9f3002173267"
drag, startPoint x: 1285, startPoint y: 392, endPoint x: 1302, endPoint y: 385, distance: 18.4
click at [1286, 401] on div "Notes Note Type Compliance Clear Compliance General Note Type" at bounding box center [864, 482] width 1391 height 162
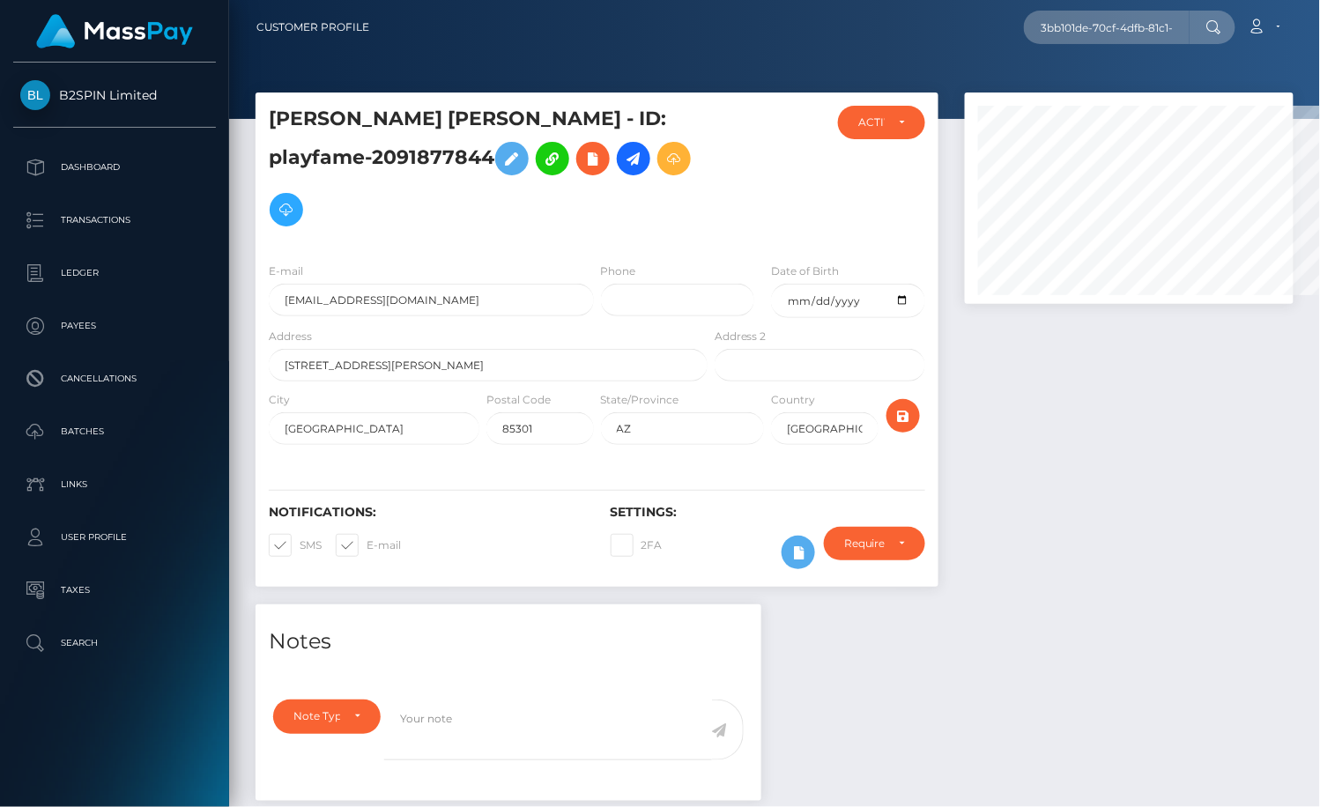
scroll to position [880765, 880646]
